Goal: Find specific page/section: Find specific page/section

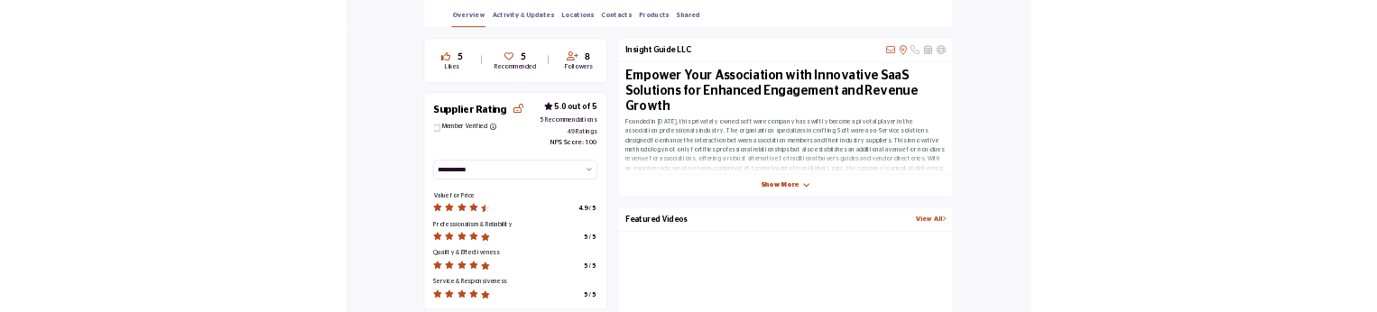
scroll to position [541, 0]
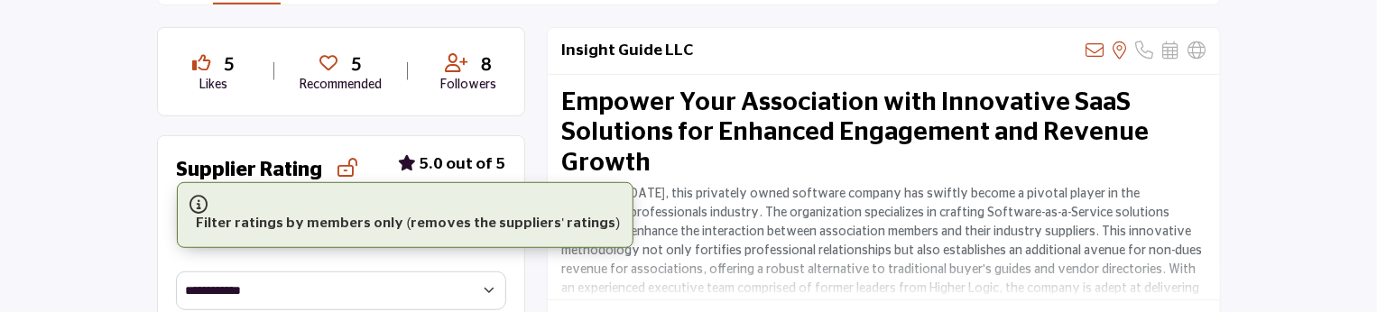
click at [298, 202] on div "Member Verified Filter ratings by members only (removes the suppliers' ratings)" at bounding box center [240, 205] width 127 height 23
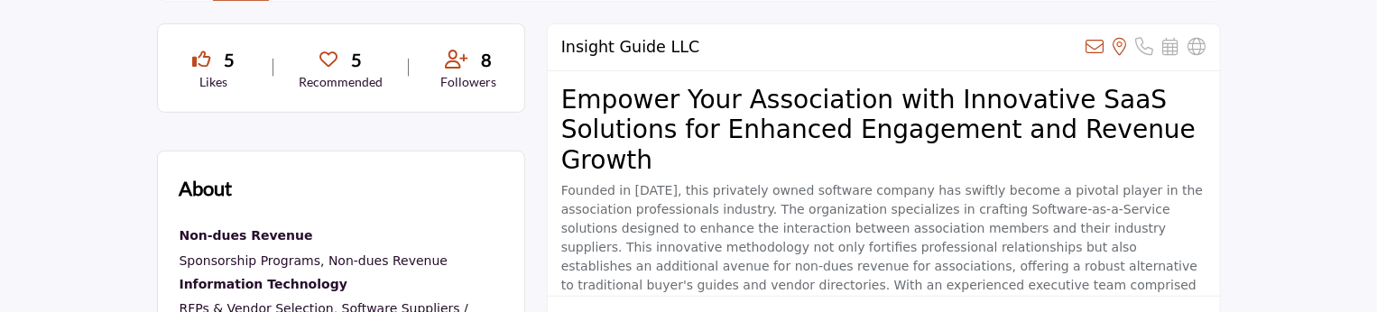
scroll to position [501, 0]
